Goal: Information Seeking & Learning: Learn about a topic

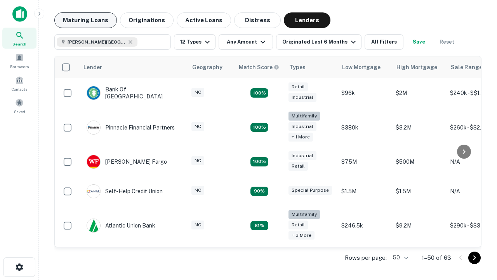
click at [85, 20] on button "Maturing Loans" at bounding box center [85, 20] width 63 height 16
